Goal: Ask a question: Seek information or help from site administrators or community

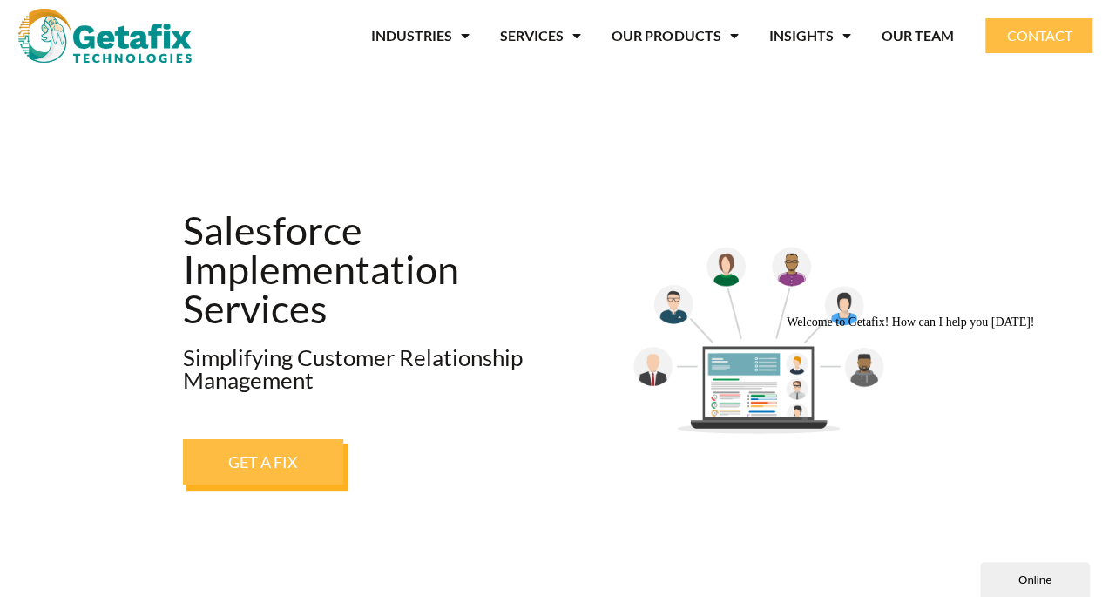
click at [1029, 576] on div "Online" at bounding box center [1035, 579] width 84 height 13
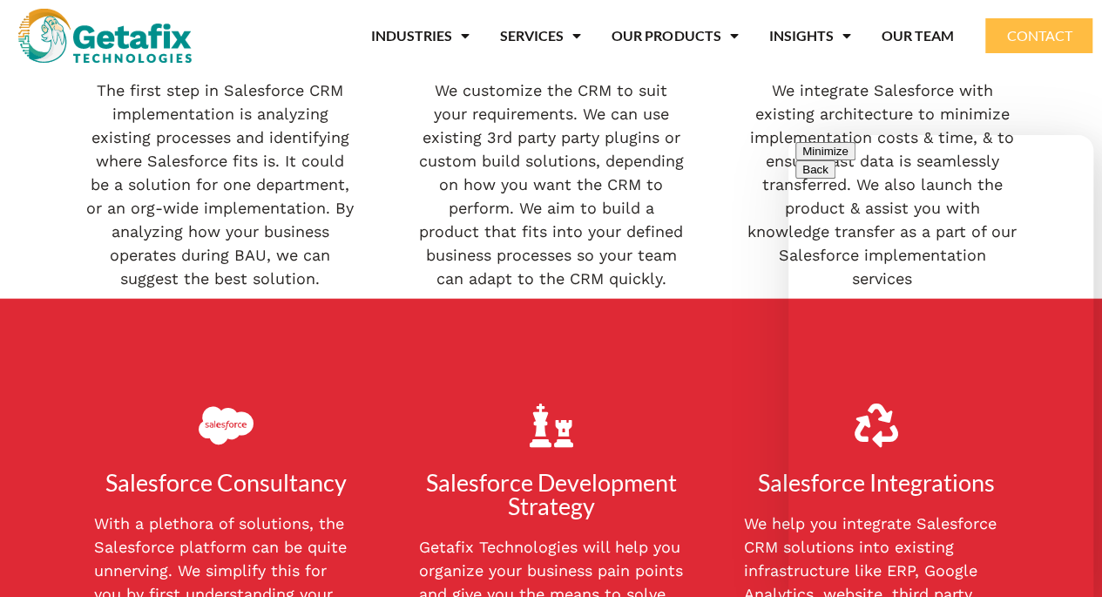
scroll to position [2004, 0]
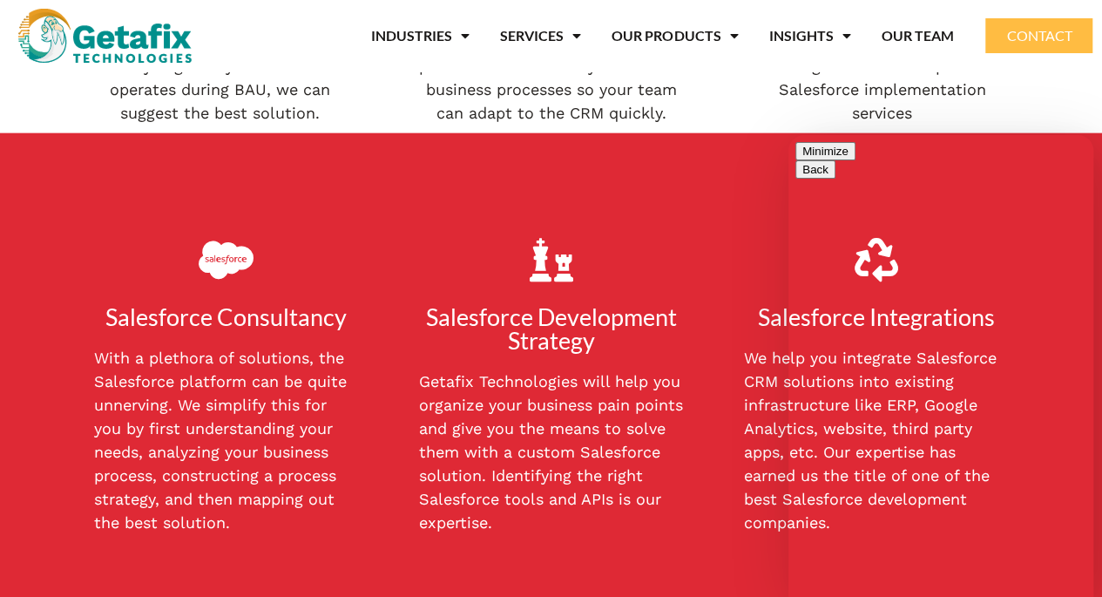
click at [602, 536] on div "Getafix Technologies will help you organize your business pain points and give …" at bounding box center [551, 457] width 308 height 177
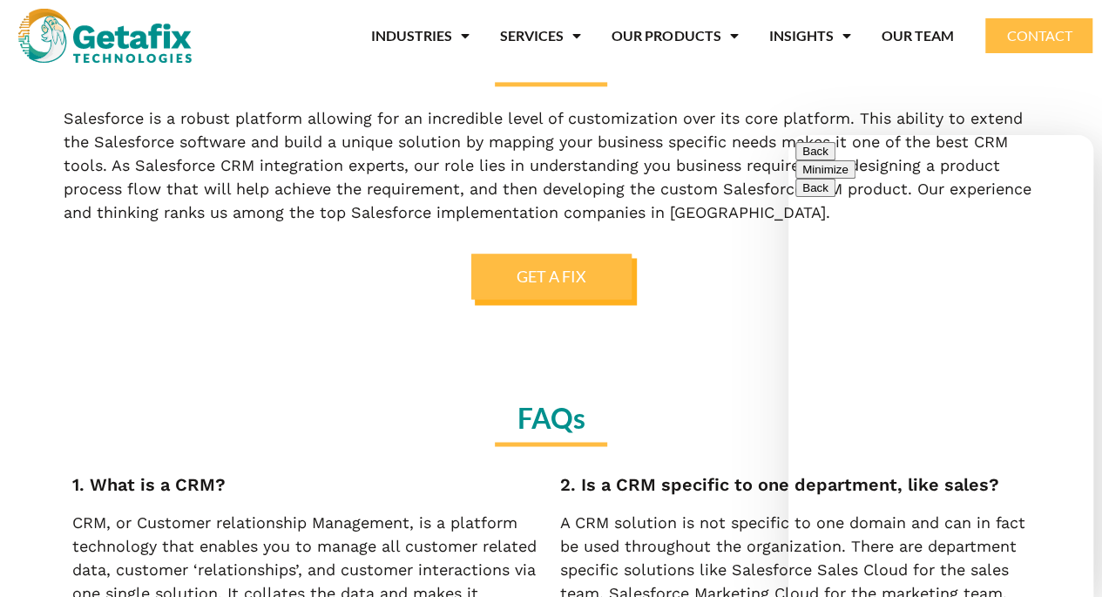
scroll to position [4792, 0]
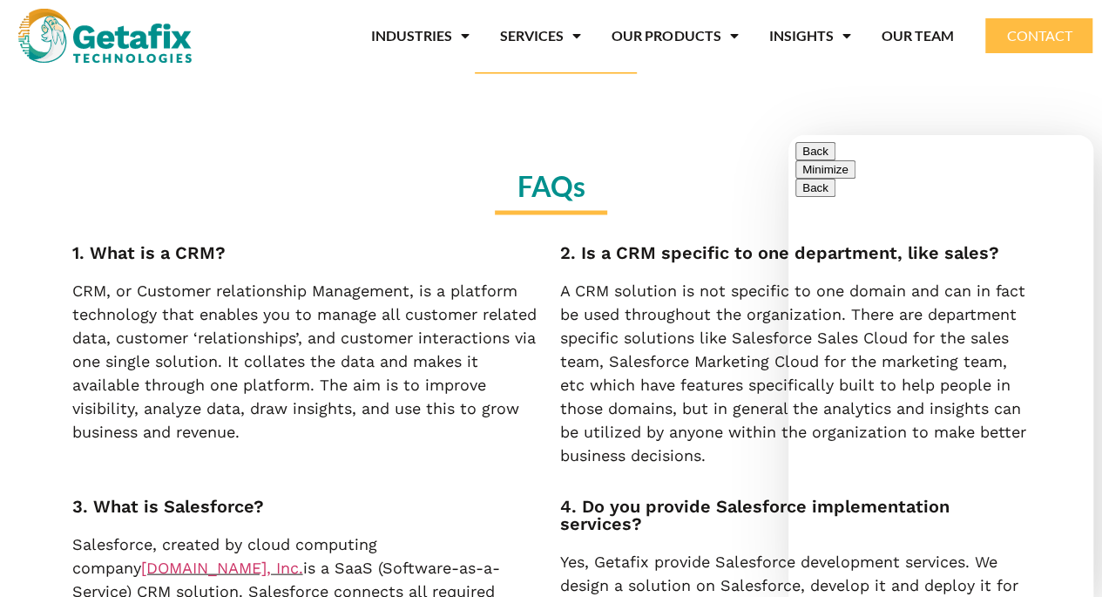
click at [1035, 36] on span "CONTACT" at bounding box center [1038, 36] width 65 height 14
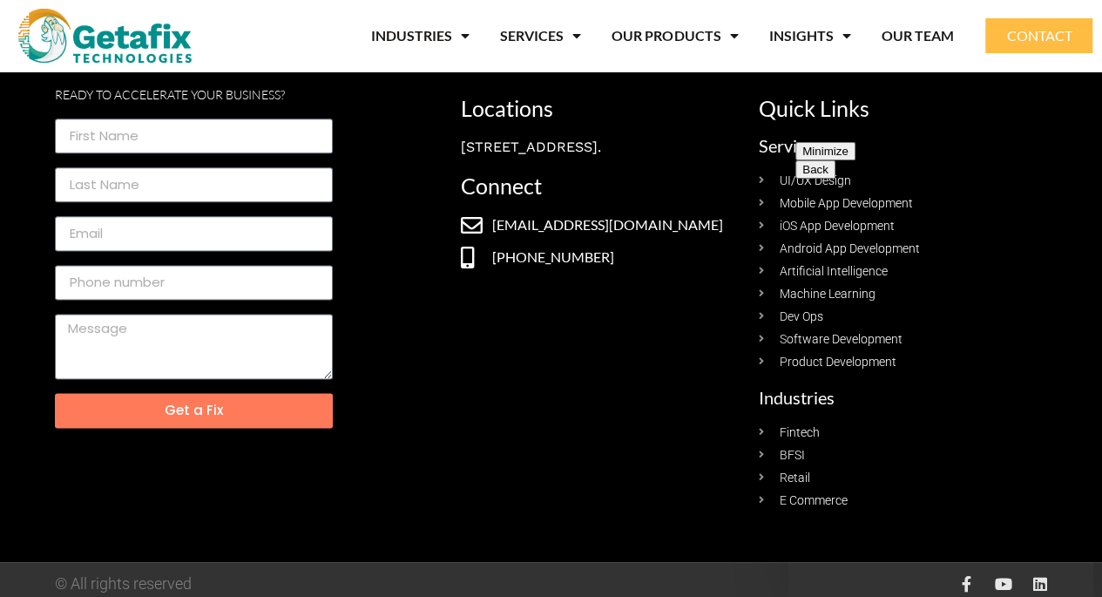
scroll to position [1005, 0]
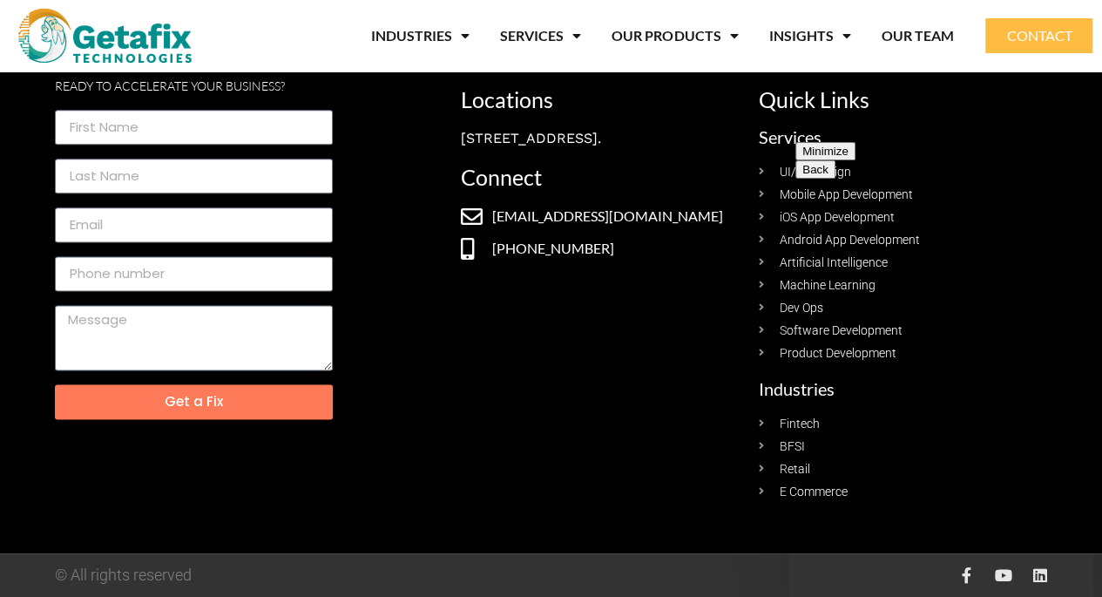
type input "Ajay"
type input "ajay@rayq-india.com"
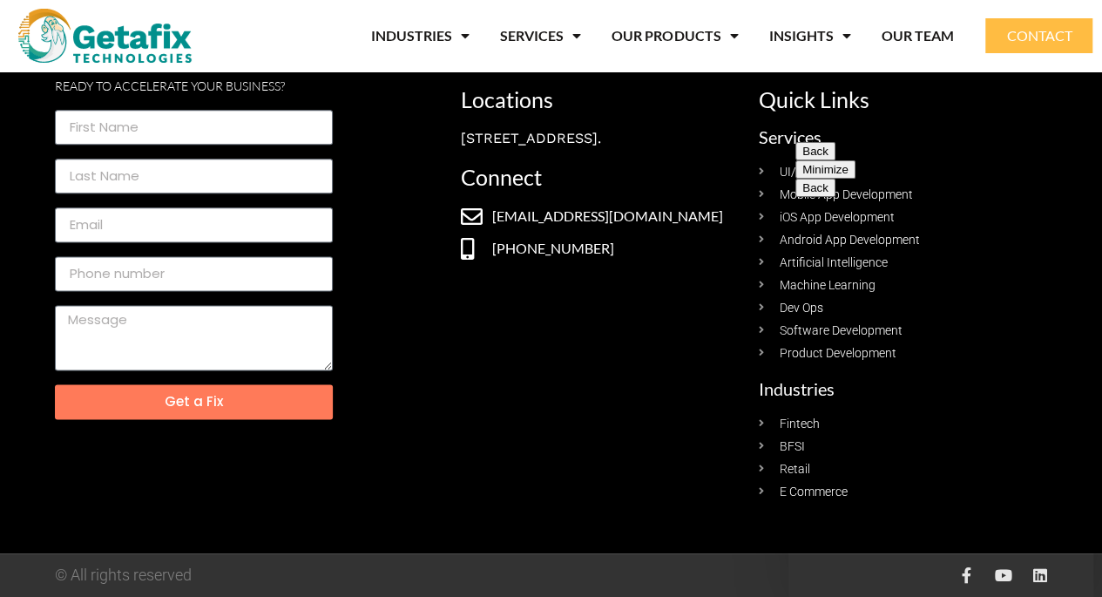
drag, startPoint x: 973, startPoint y: 400, endPoint x: 987, endPoint y: 396, distance: 14.6
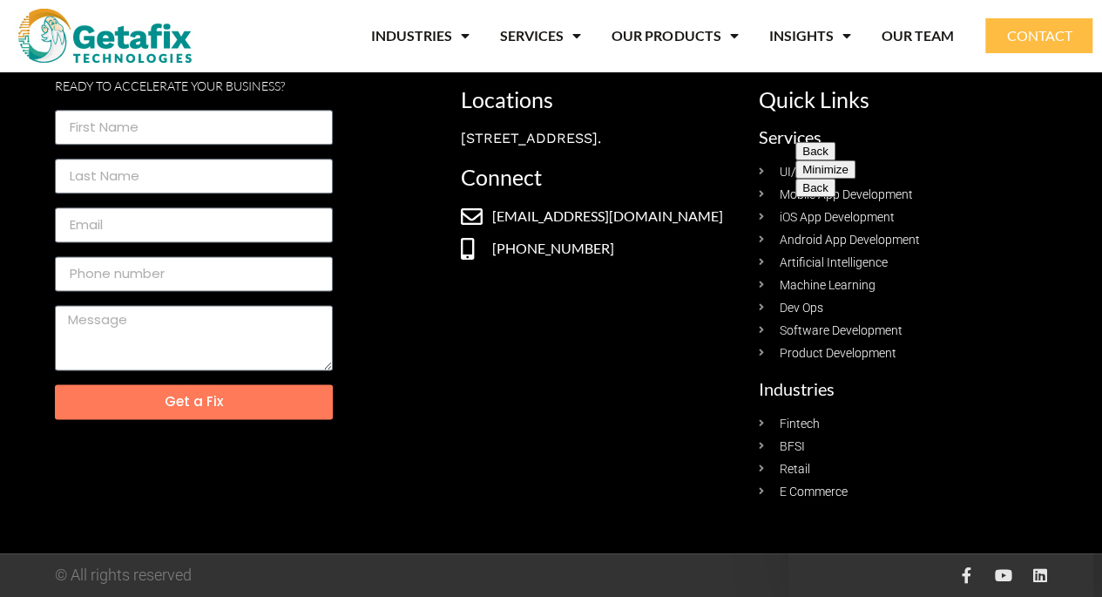
type input "919535349395"
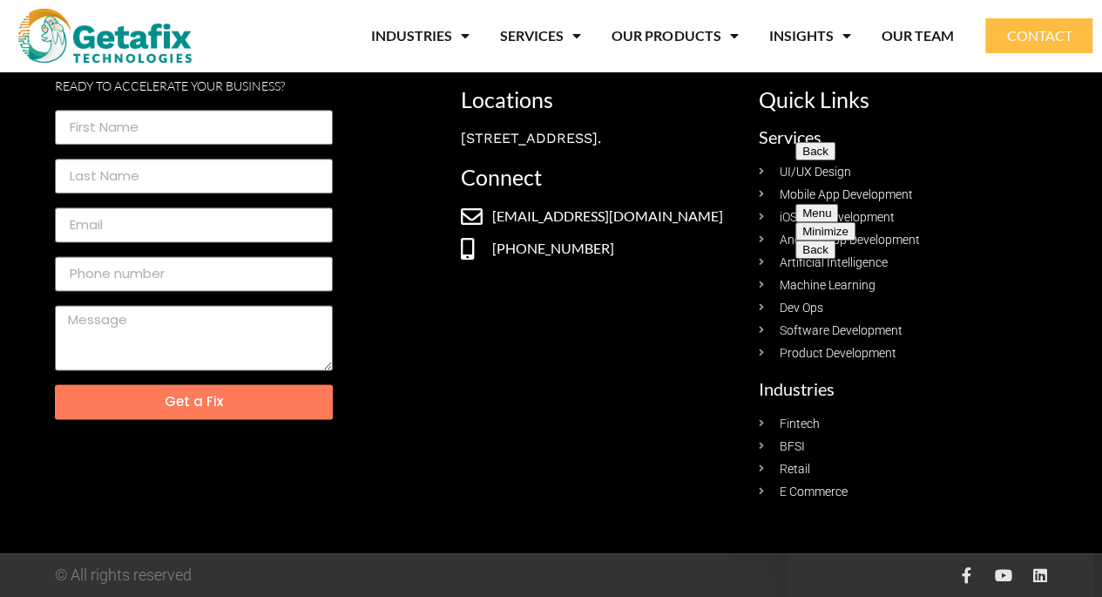
type textarea "Good afternoon"
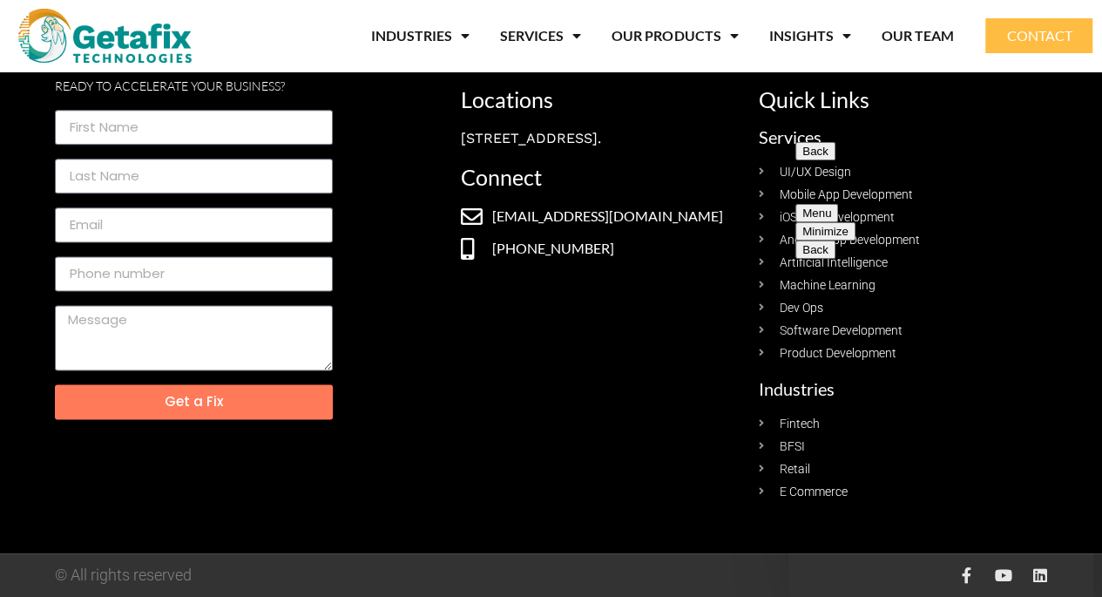
type textarea "required information on sales force"
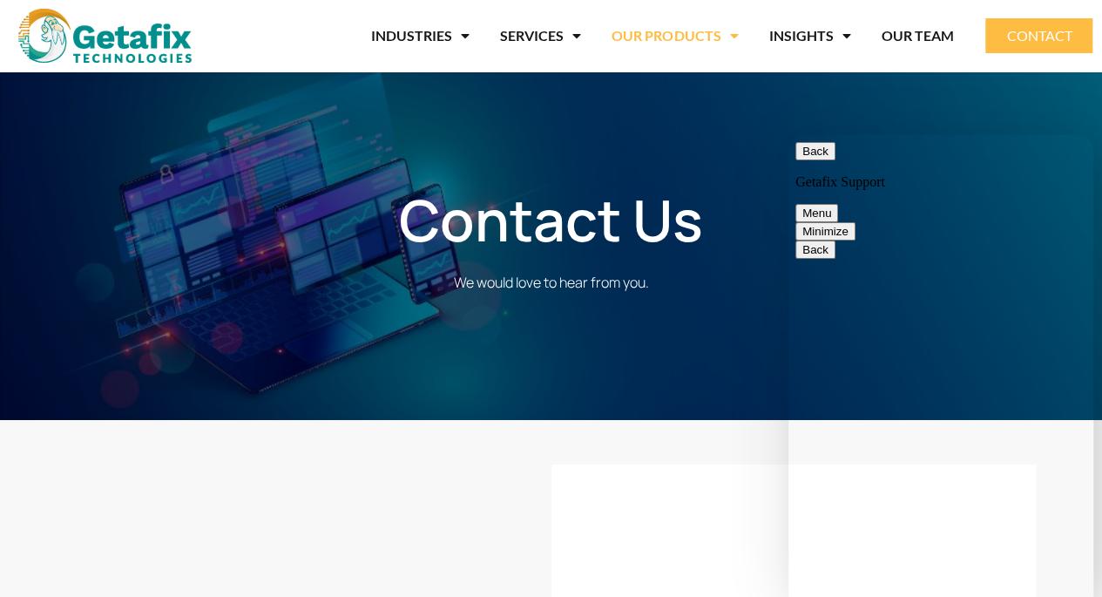
click at [731, 36] on span "Menu" at bounding box center [729, 35] width 17 height 31
click at [732, 36] on span "Menu" at bounding box center [729, 35] width 17 height 31
click at [920, 31] on link "OUR TEAM" at bounding box center [917, 36] width 72 height 40
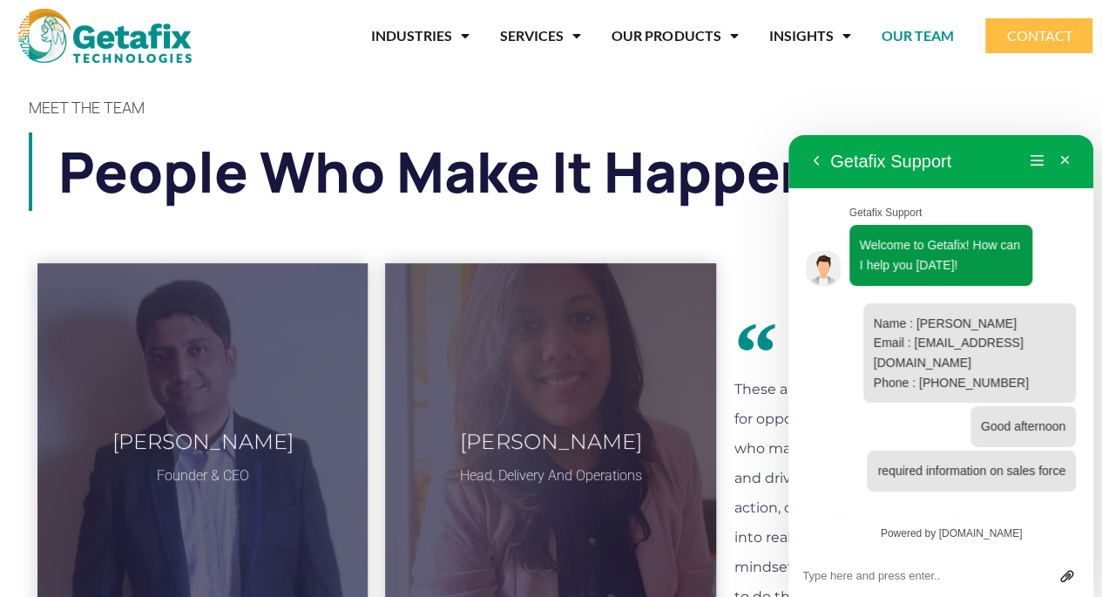
click at [936, 575] on textarea at bounding box center [941, 576] width 277 height 14
click at [925, 579] on textarea at bounding box center [941, 576] width 277 height 14
click at [955, 579] on textarea "are u there" at bounding box center [941, 576] width 277 height 14
type textarea "are u there ?"
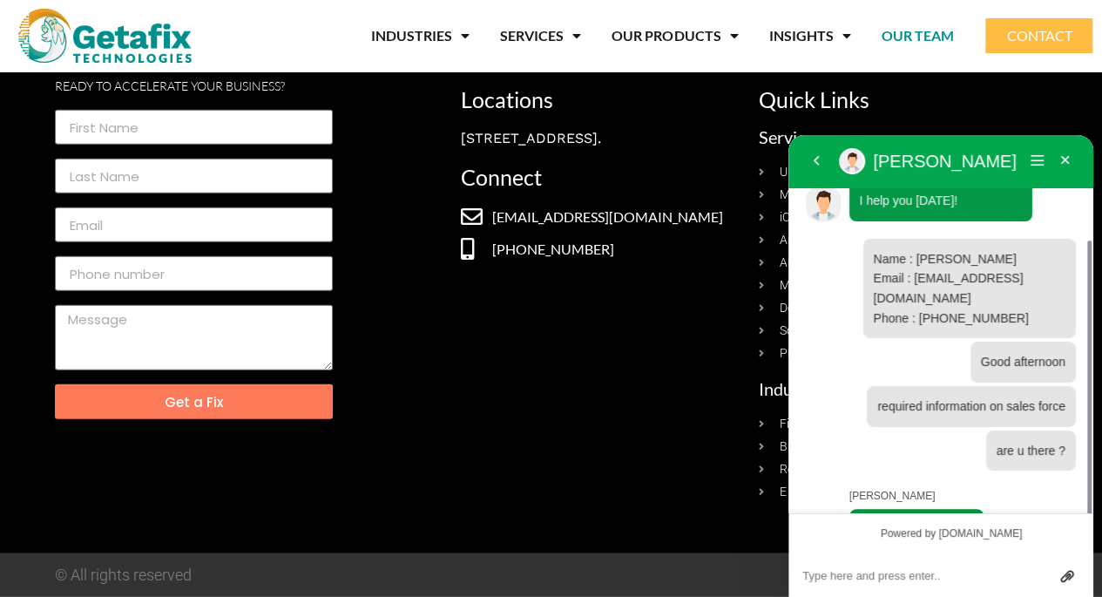
scroll to position [94, 0]
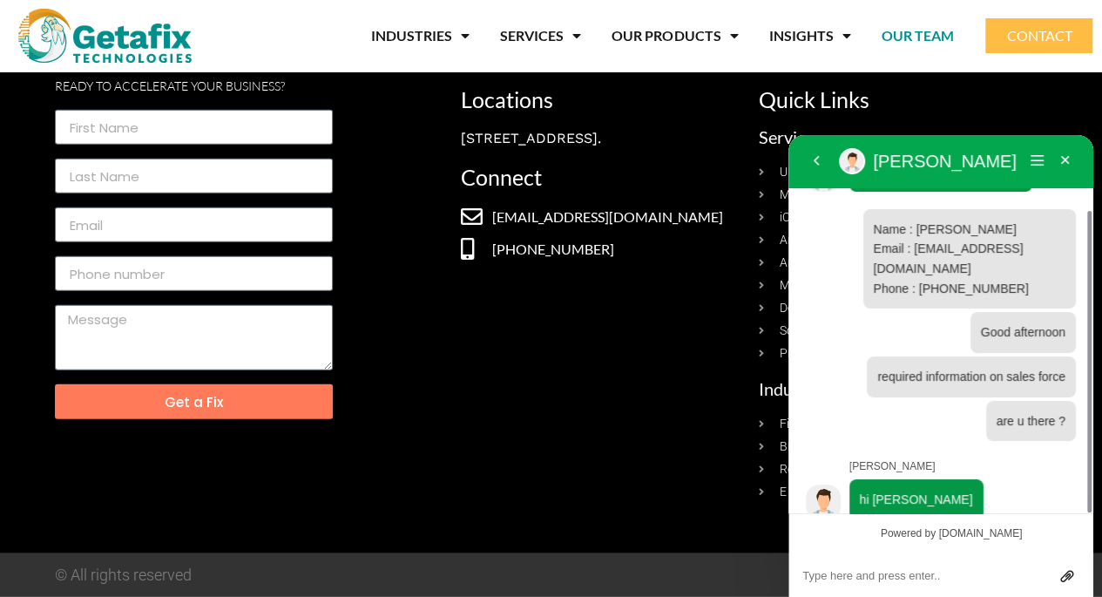
click at [865, 570] on textarea at bounding box center [941, 576] width 277 height 14
click at [601, 424] on div "Locations [STREET_ADDRESS]. Connect [EMAIL_ADDRESS][DOMAIN_NAME] [PHONE_NUMBER]" at bounding box center [601, 295] width 298 height 430
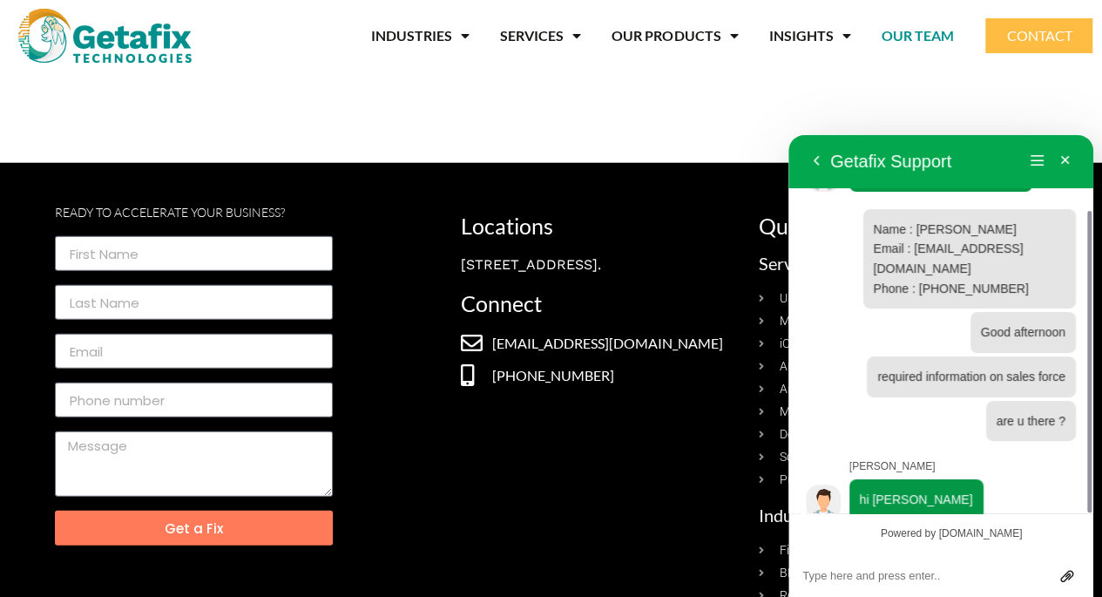
scroll to position [2315, 0]
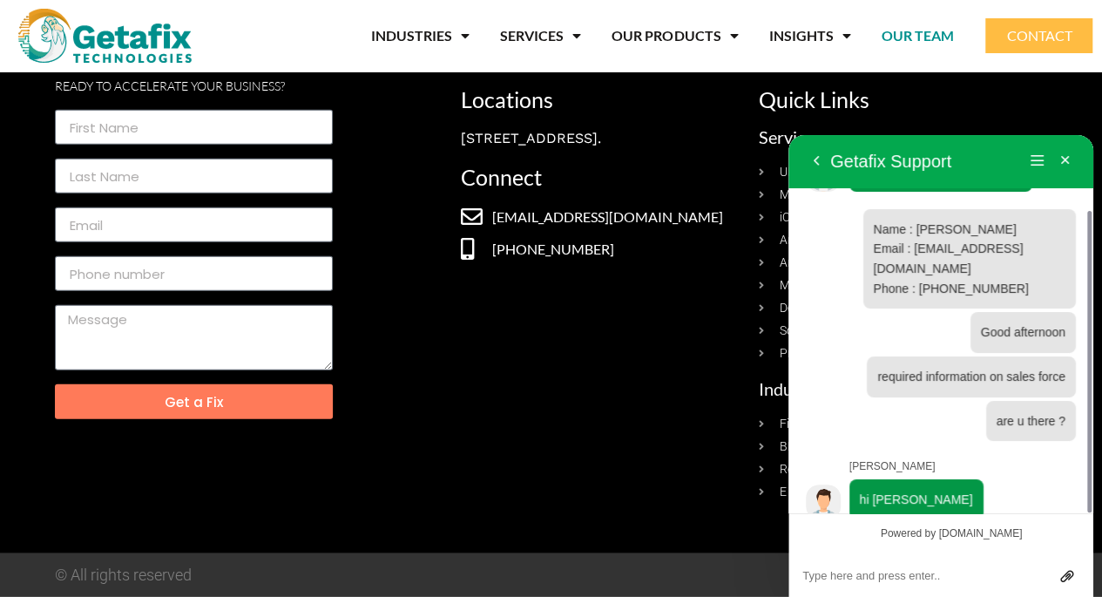
click at [619, 260] on link "[PHONE_NUMBER]" at bounding box center [601, 249] width 281 height 22
click at [588, 324] on div "Locations [STREET_ADDRESS]. Connect [EMAIL_ADDRESS][DOMAIN_NAME] [PHONE_NUMBER]" at bounding box center [601, 295] width 298 height 430
